Goal: Find specific page/section: Find specific page/section

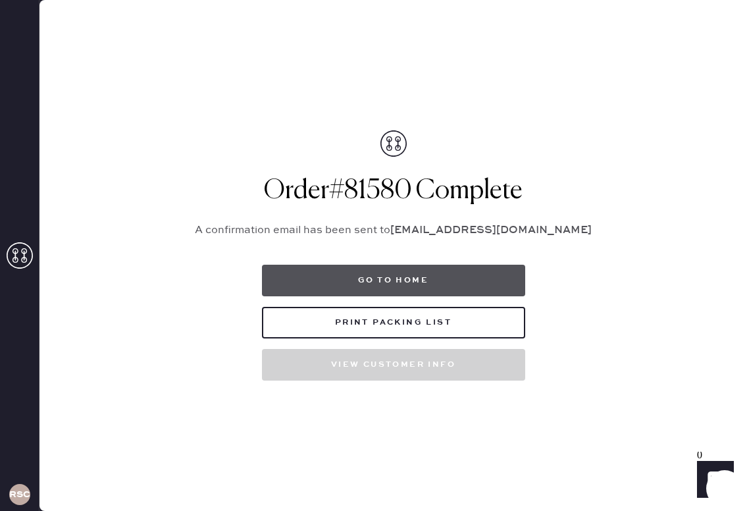
click at [318, 279] on button "Go to home" at bounding box center [393, 281] width 263 height 32
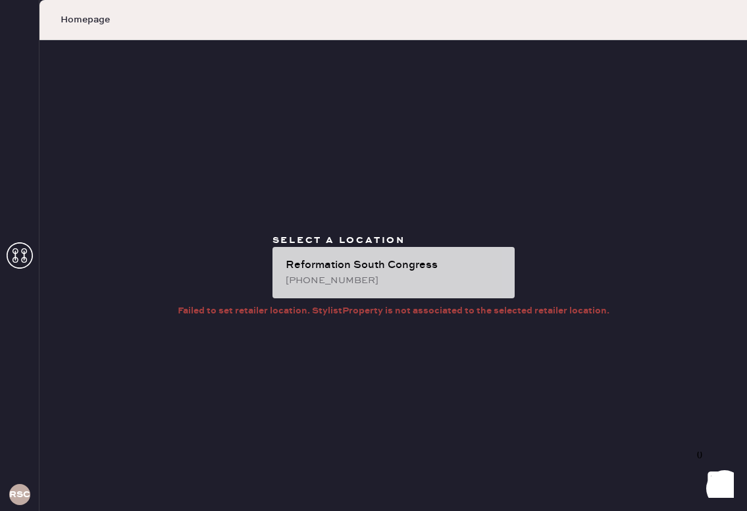
click at [354, 255] on div "Reformation South Congress [PHONE_NUMBER]" at bounding box center [394, 272] width 242 height 51
click at [320, 257] on div "Reformation South Congress" at bounding box center [395, 265] width 219 height 16
click at [354, 272] on div "Reformation South Congress" at bounding box center [395, 265] width 219 height 16
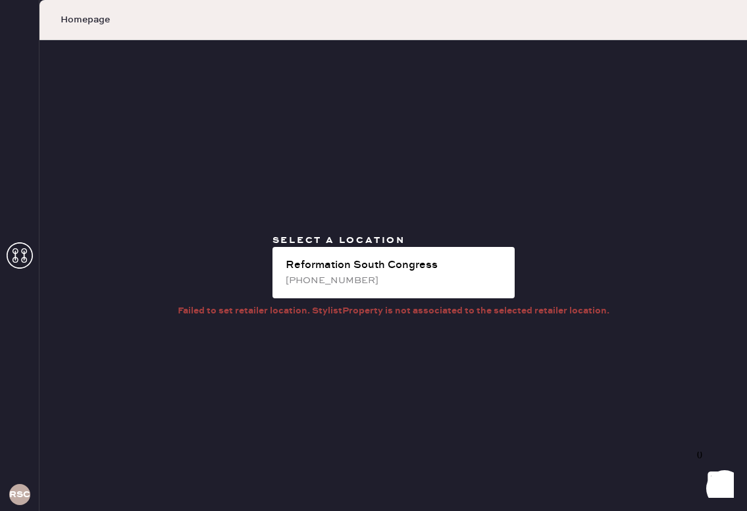
click at [454, 313] on div "Failed to set retailer location. StylistProperty is not associated to the selec…" at bounding box center [394, 310] width 432 height 14
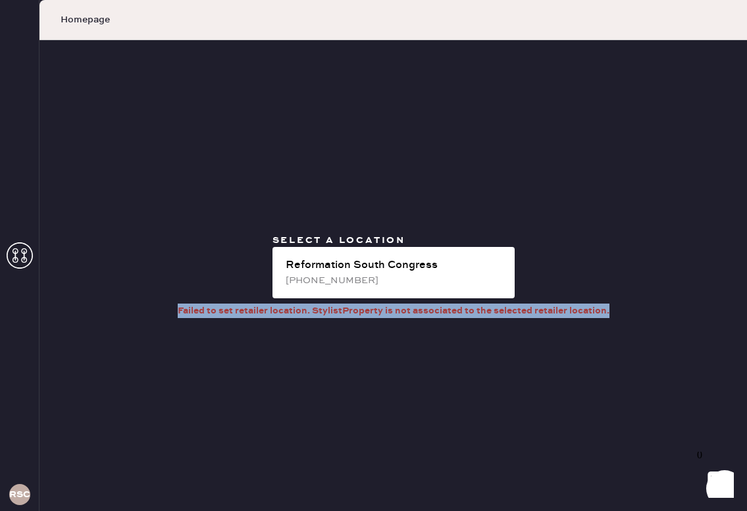
click at [454, 313] on div "Failed to set retailer location. StylistProperty is not associated to the selec…" at bounding box center [394, 310] width 432 height 14
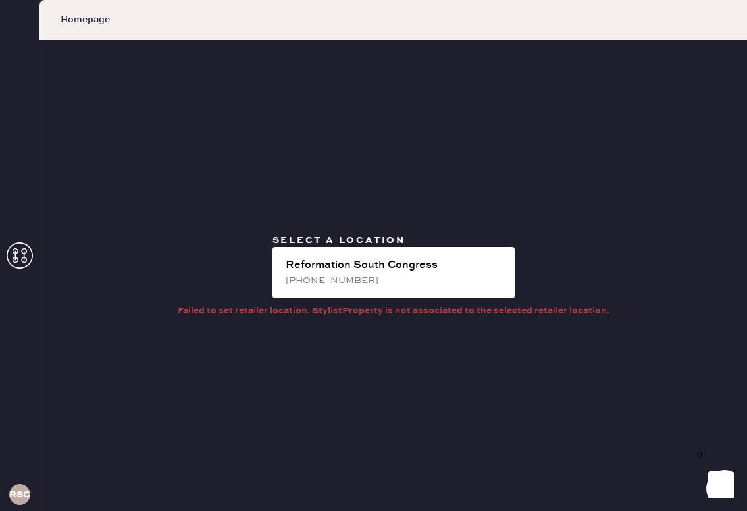
click at [478, 359] on div "Select a location Reformation South Congress (737)-238-2654 Failed to set retai…" at bounding box center [393, 275] width 708 height 471
click at [18, 258] on icon at bounding box center [20, 255] width 26 height 26
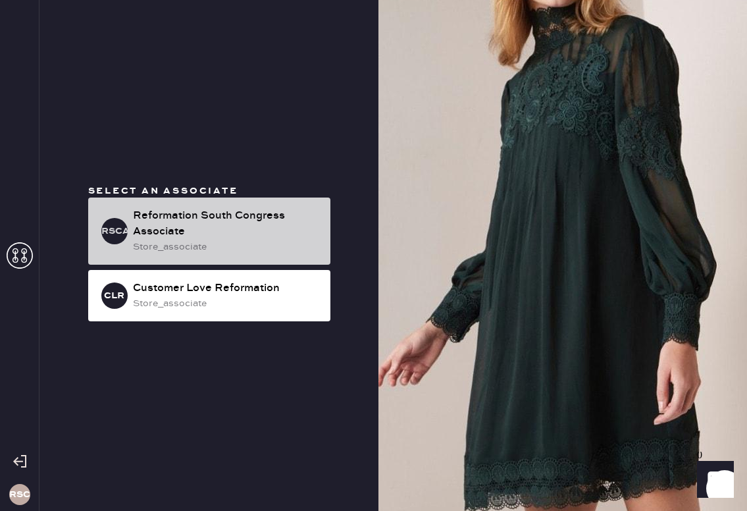
click at [190, 214] on div "Reformation South Congress Associate" at bounding box center [226, 224] width 187 height 32
